Goal: Transaction & Acquisition: Purchase product/service

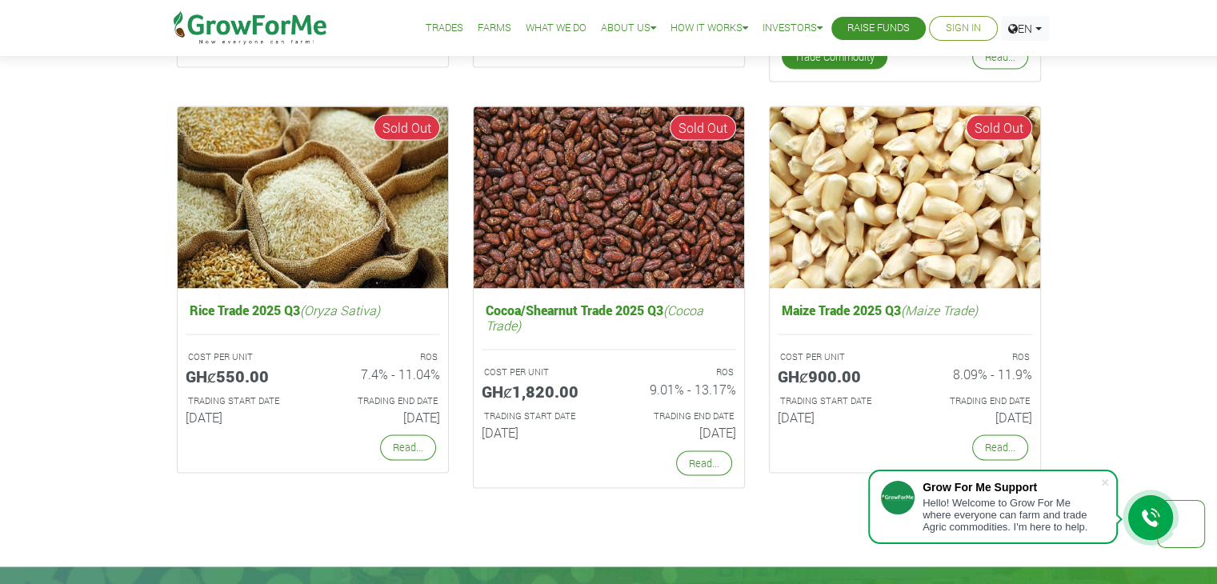
scroll to position [2961, 0]
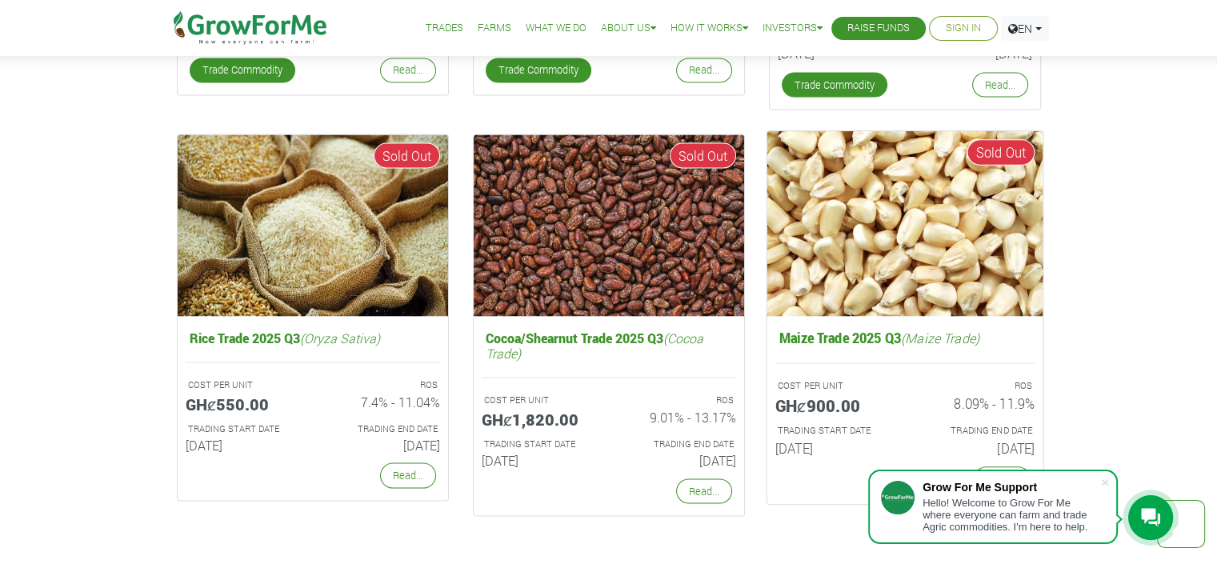
click at [951, 219] on img at bounding box center [905, 222] width 276 height 185
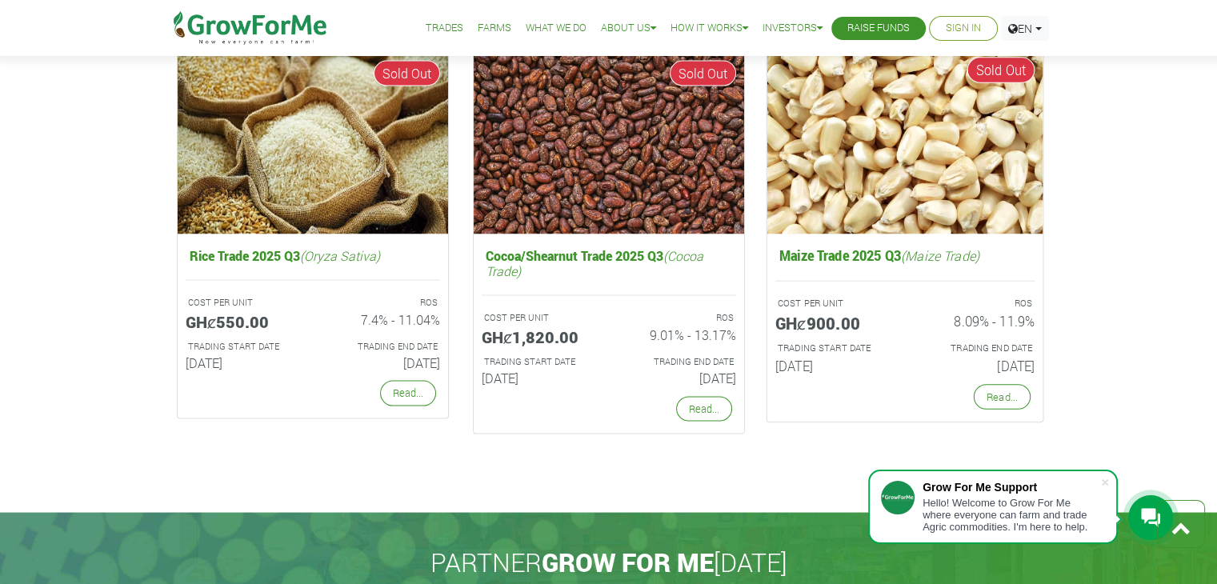
scroll to position [3041, 0]
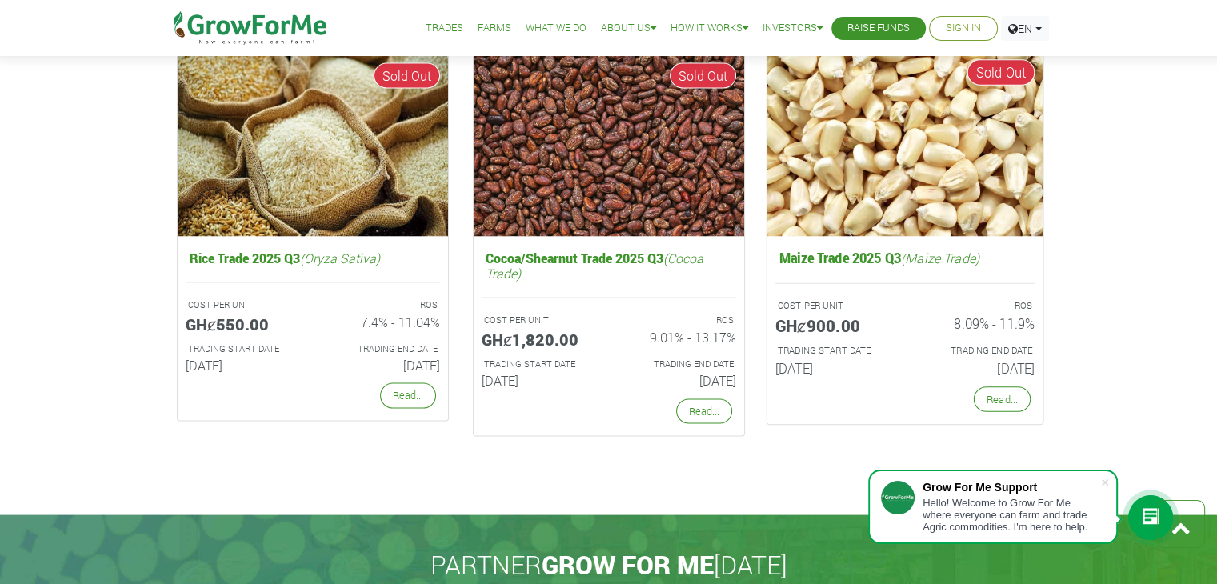
click at [831, 257] on h5 "Maize Trade 2025 Q3 (Maize Trade)" at bounding box center [904, 258] width 259 height 24
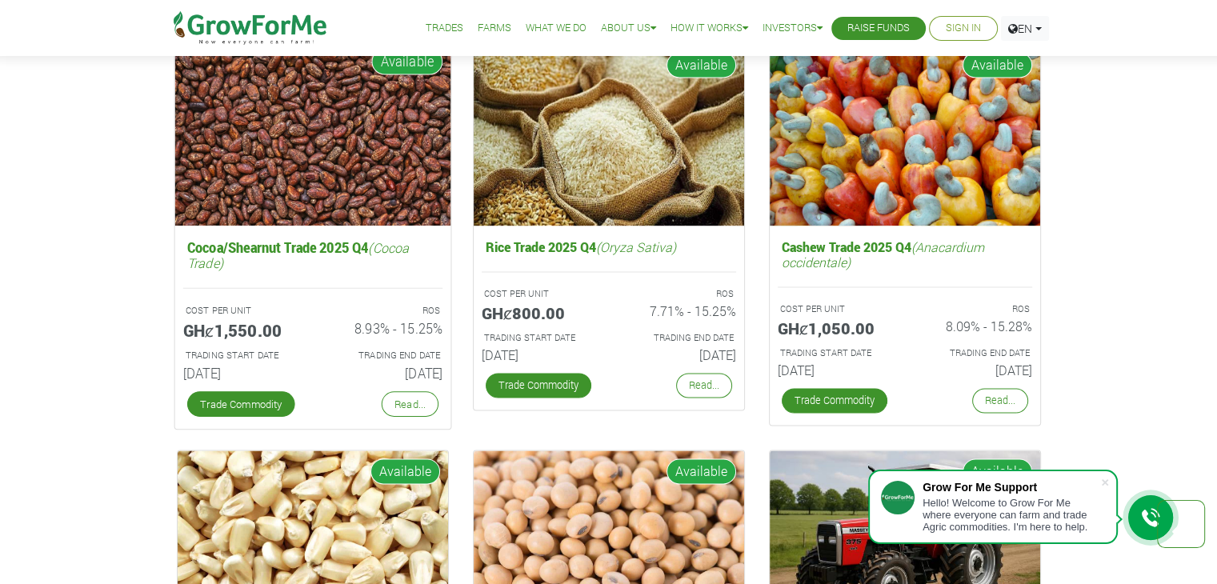
scroll to position [2161, 0]
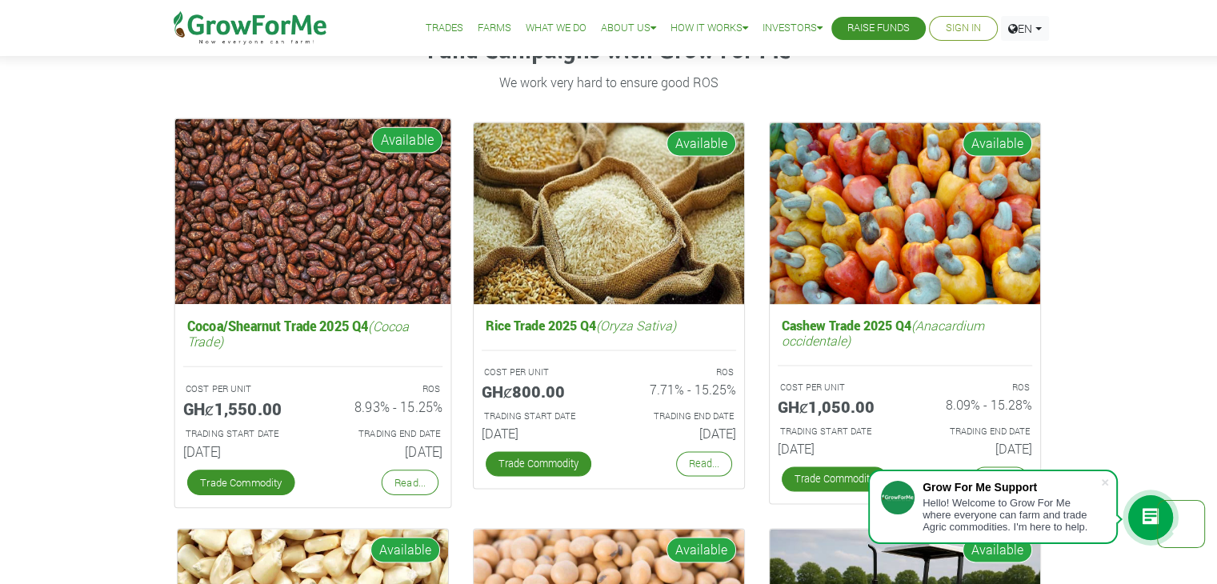
click at [351, 270] on img at bounding box center [312, 210] width 276 height 185
click at [275, 328] on h5 "Cocoa/Shearnut Trade 2025 Q4 (Cocoa Trade)" at bounding box center [311, 333] width 259 height 39
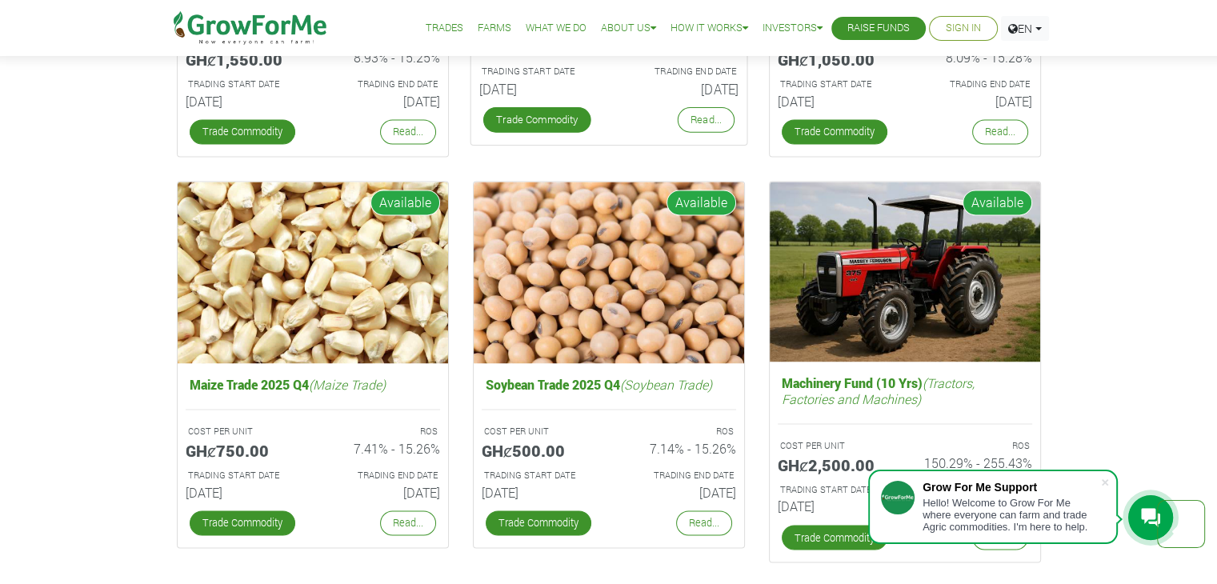
scroll to position [2561, 0]
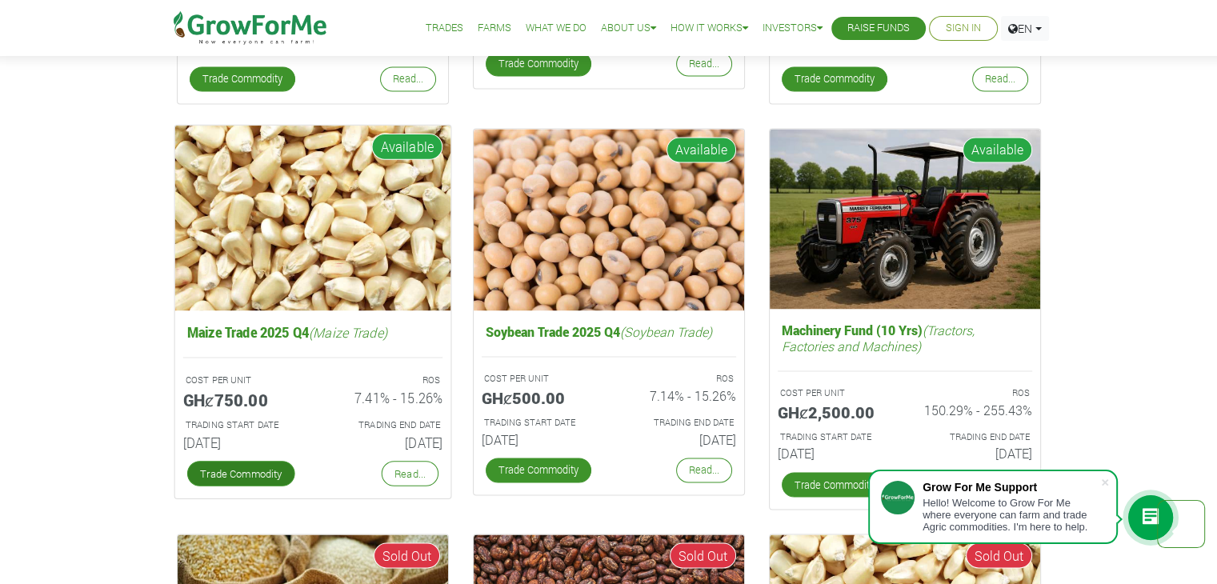
click at [257, 470] on link "Trade Commodity" at bounding box center [240, 474] width 108 height 26
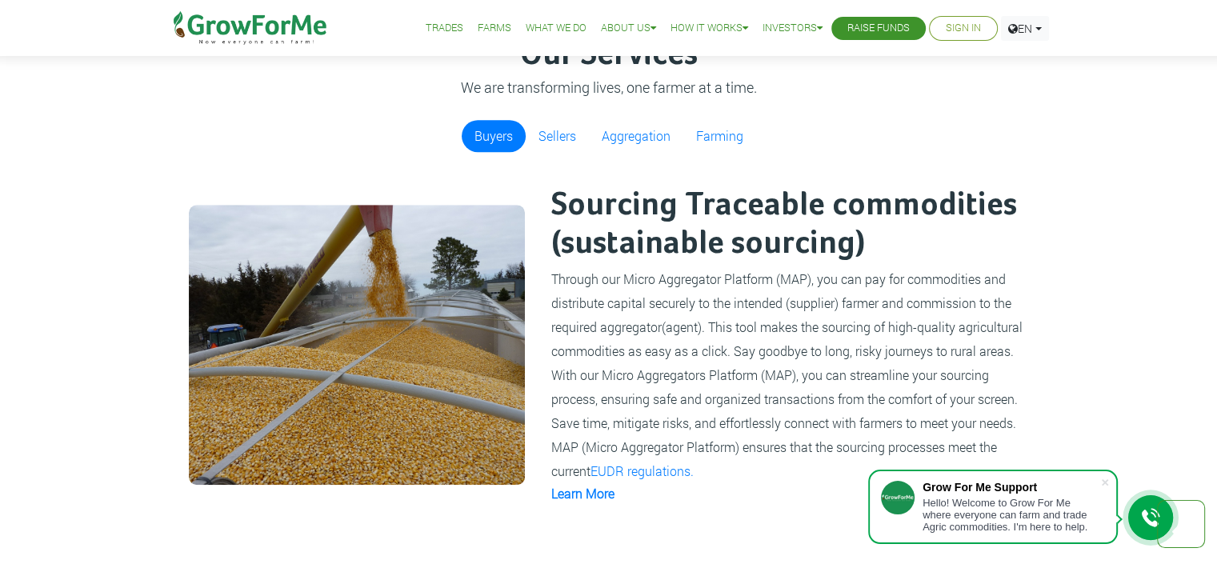
scroll to position [1040, 0]
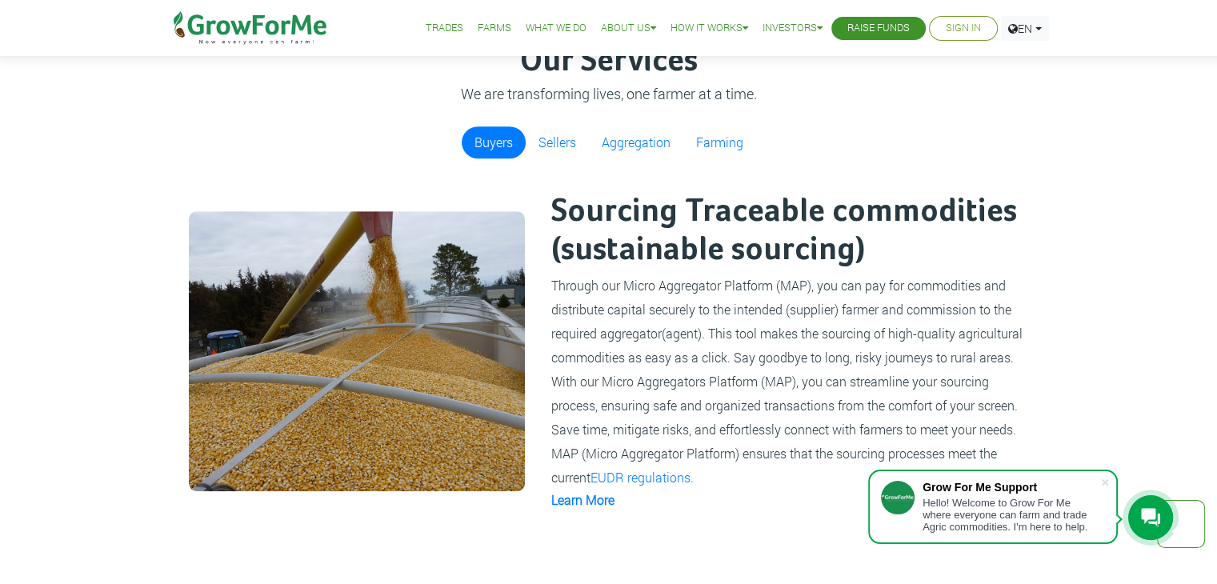
click at [410, 333] on img at bounding box center [357, 351] width 336 height 280
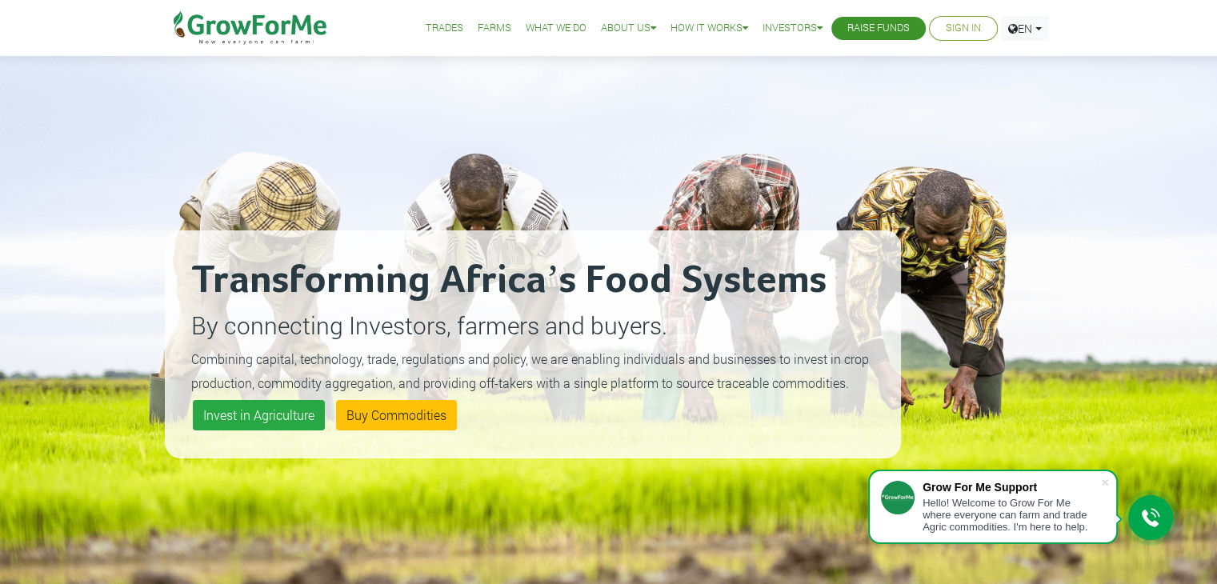
scroll to position [0, 0]
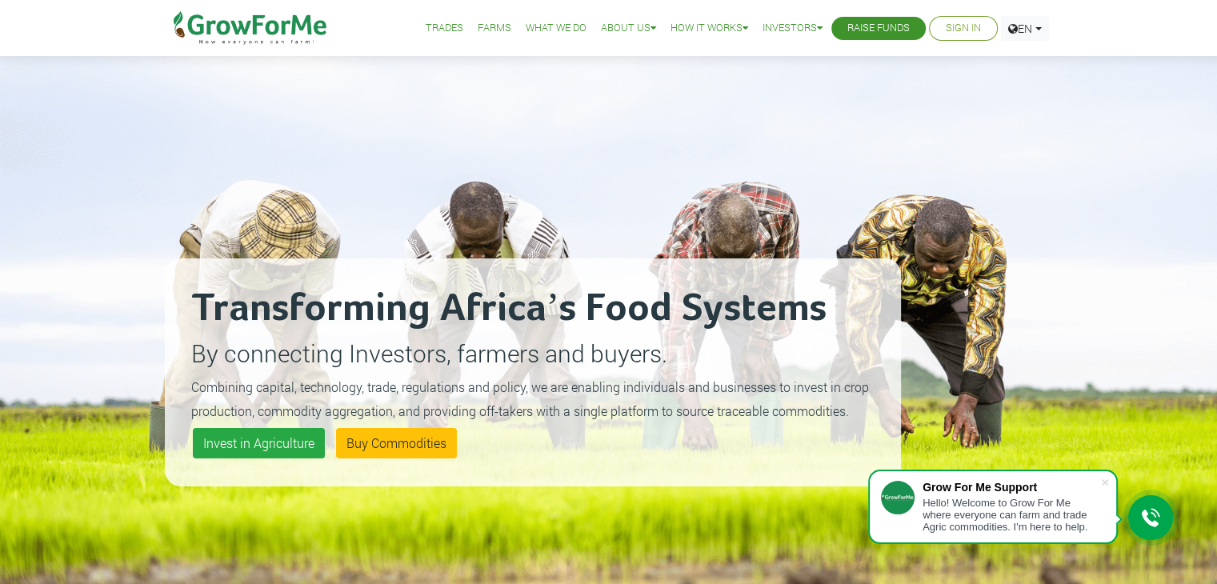
click at [455, 28] on ul "Trades Farms What We Do About Us Traction Our Vision Our Team Our Board Our Adv…" at bounding box center [718, 28] width 661 height 56
click at [441, 27] on link "Trades" at bounding box center [445, 28] width 38 height 17
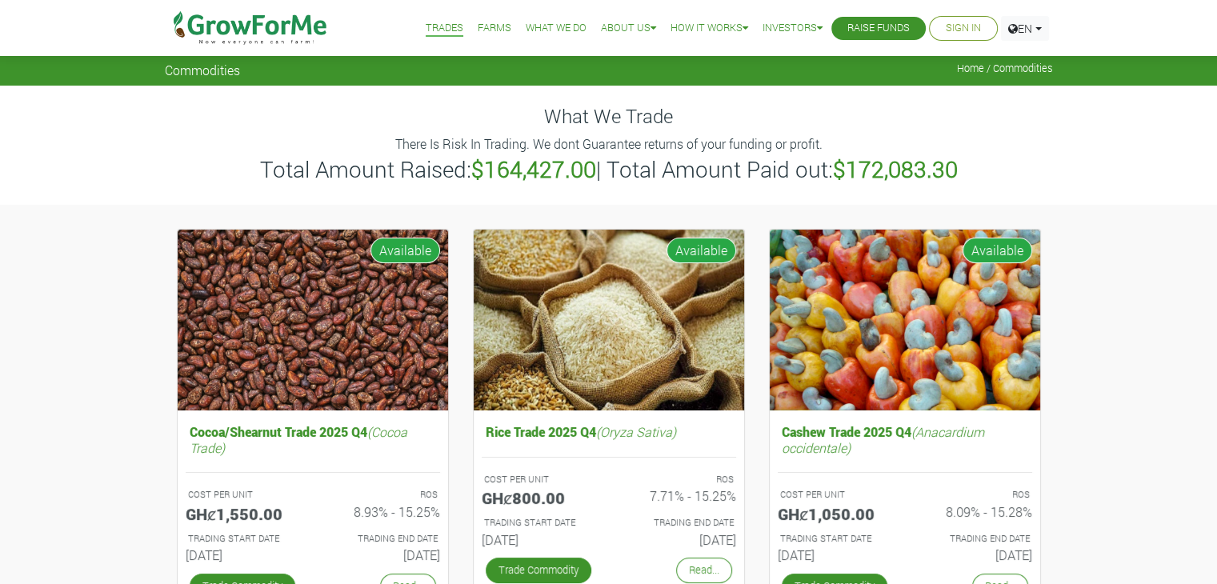
click at [472, 17] on li "Farms" at bounding box center [494, 28] width 45 height 57
click at [478, 23] on link "Farms" at bounding box center [495, 28] width 34 height 17
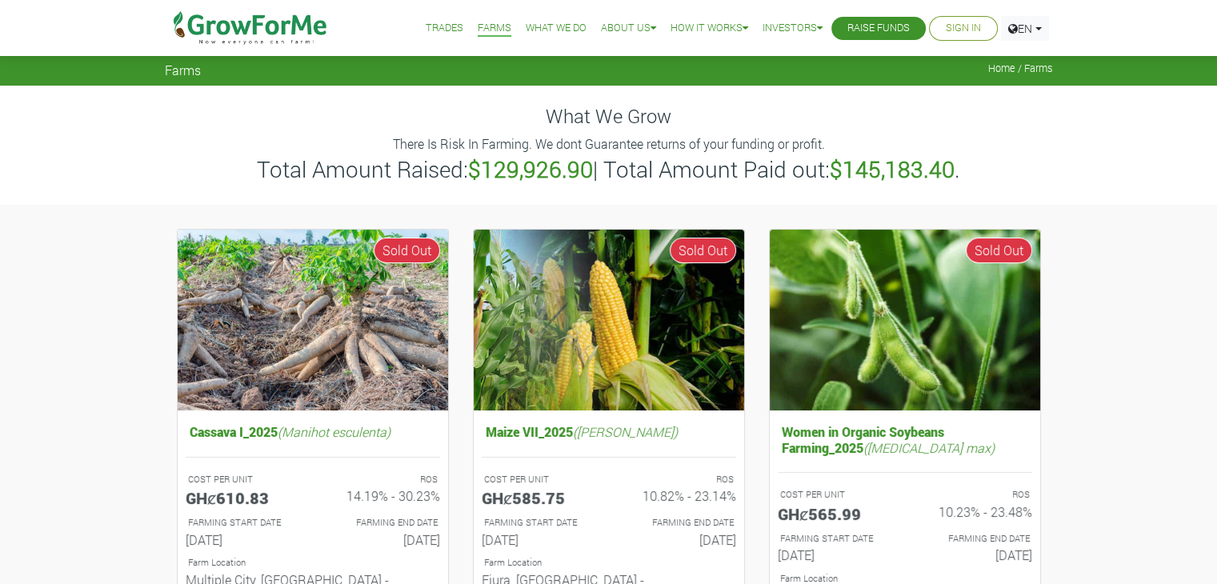
click at [526, 27] on link "What We Do" at bounding box center [556, 28] width 61 height 17
